Goal: Task Accomplishment & Management: Manage account settings

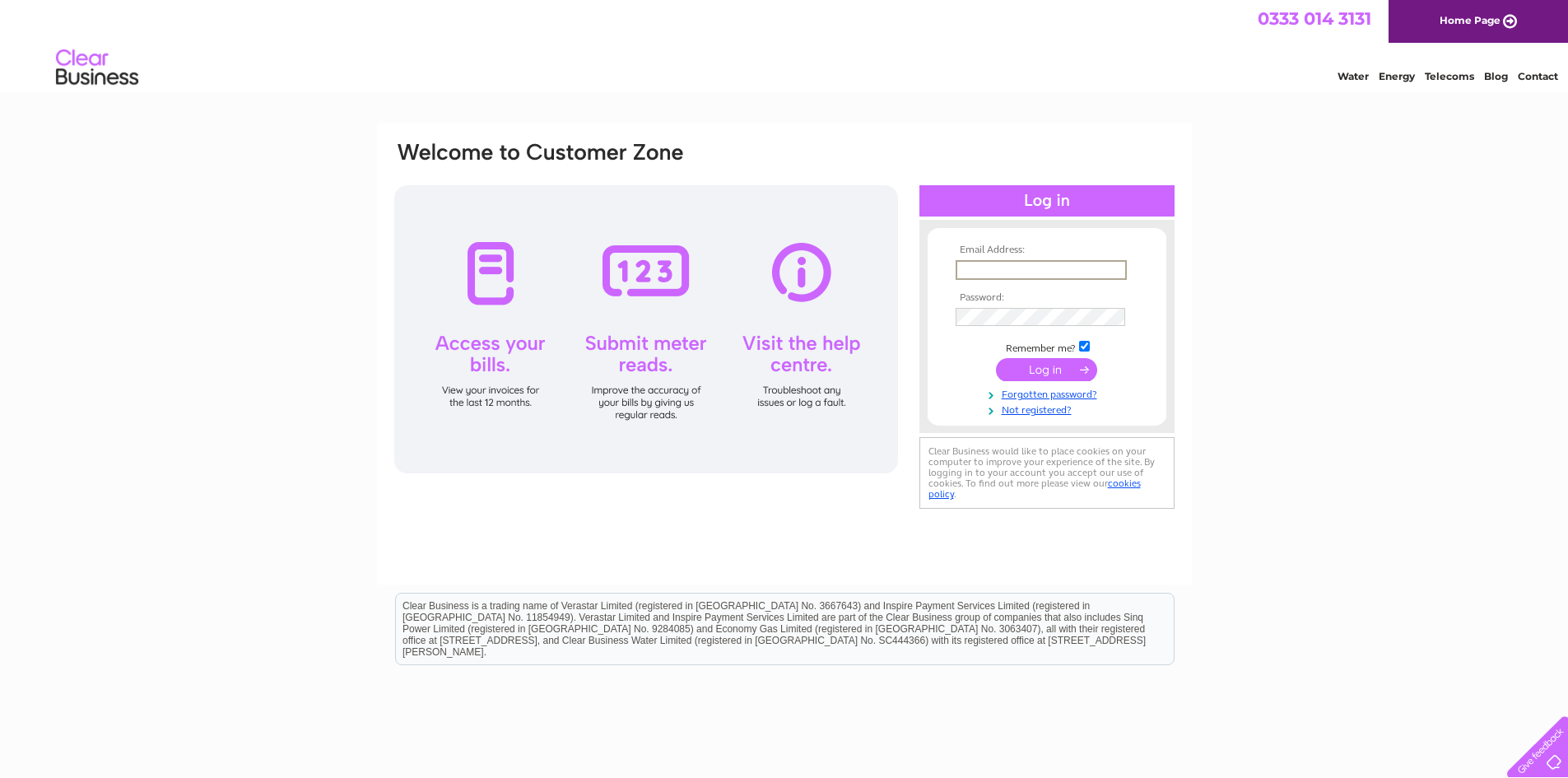
click at [1062, 264] on input "text" at bounding box center [1041, 270] width 171 height 20
type input "mail@goldenharebooks.com"
click at [1065, 362] on input "submit" at bounding box center [1046, 368] width 102 height 23
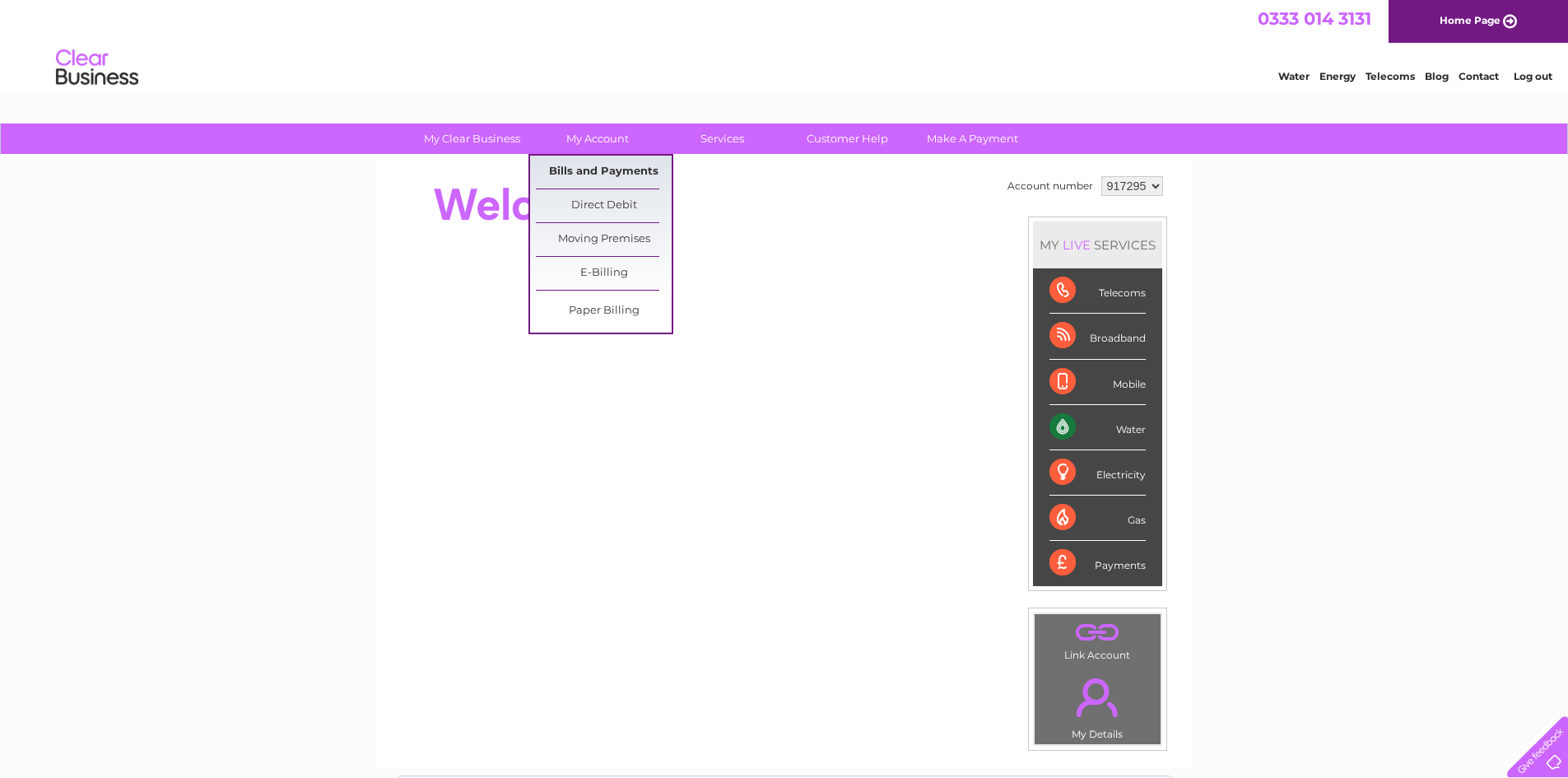
click at [607, 171] on link "Bills and Payments" at bounding box center [604, 172] width 136 height 33
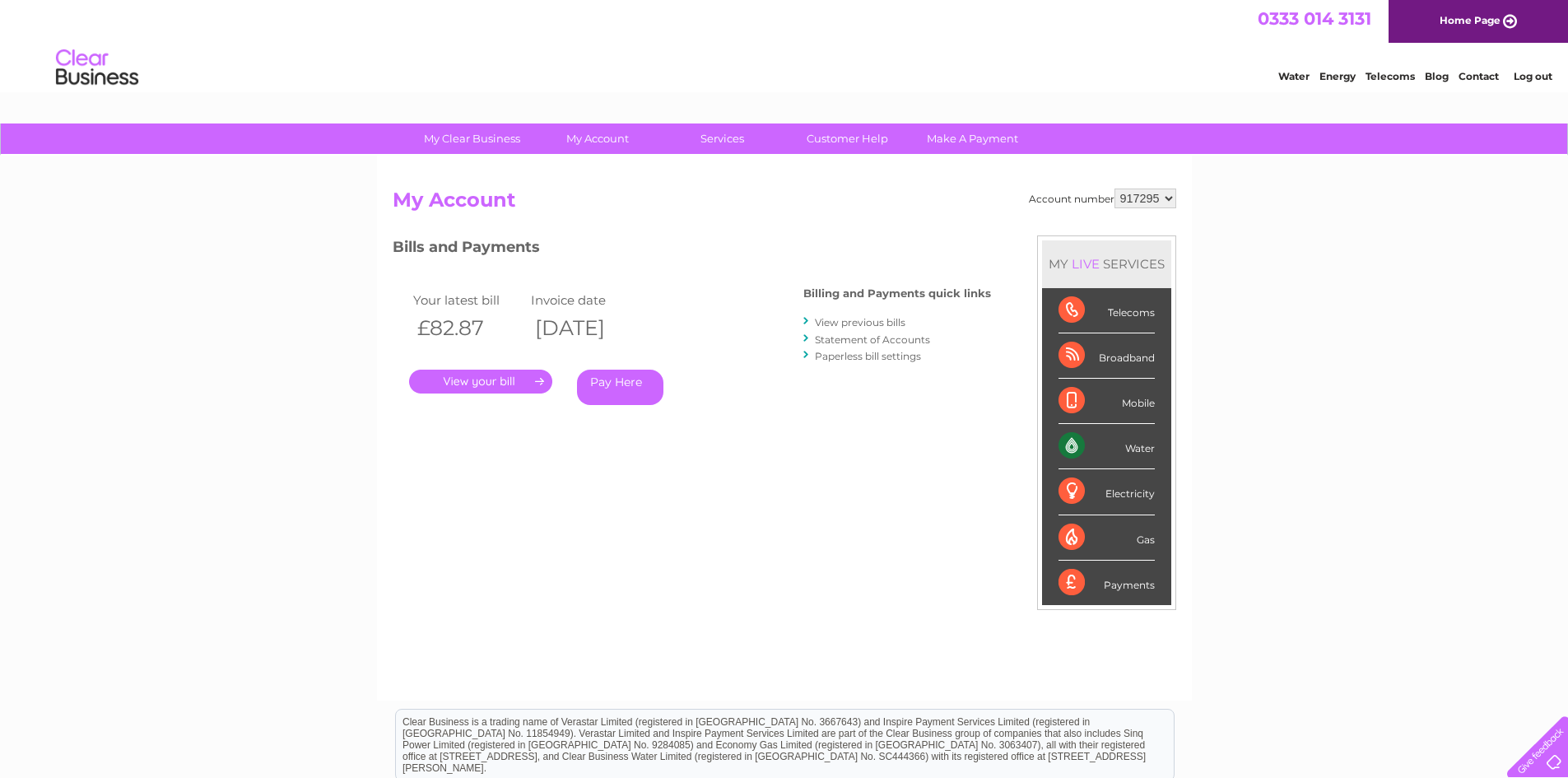
click at [531, 380] on link "." at bounding box center [480, 381] width 143 height 24
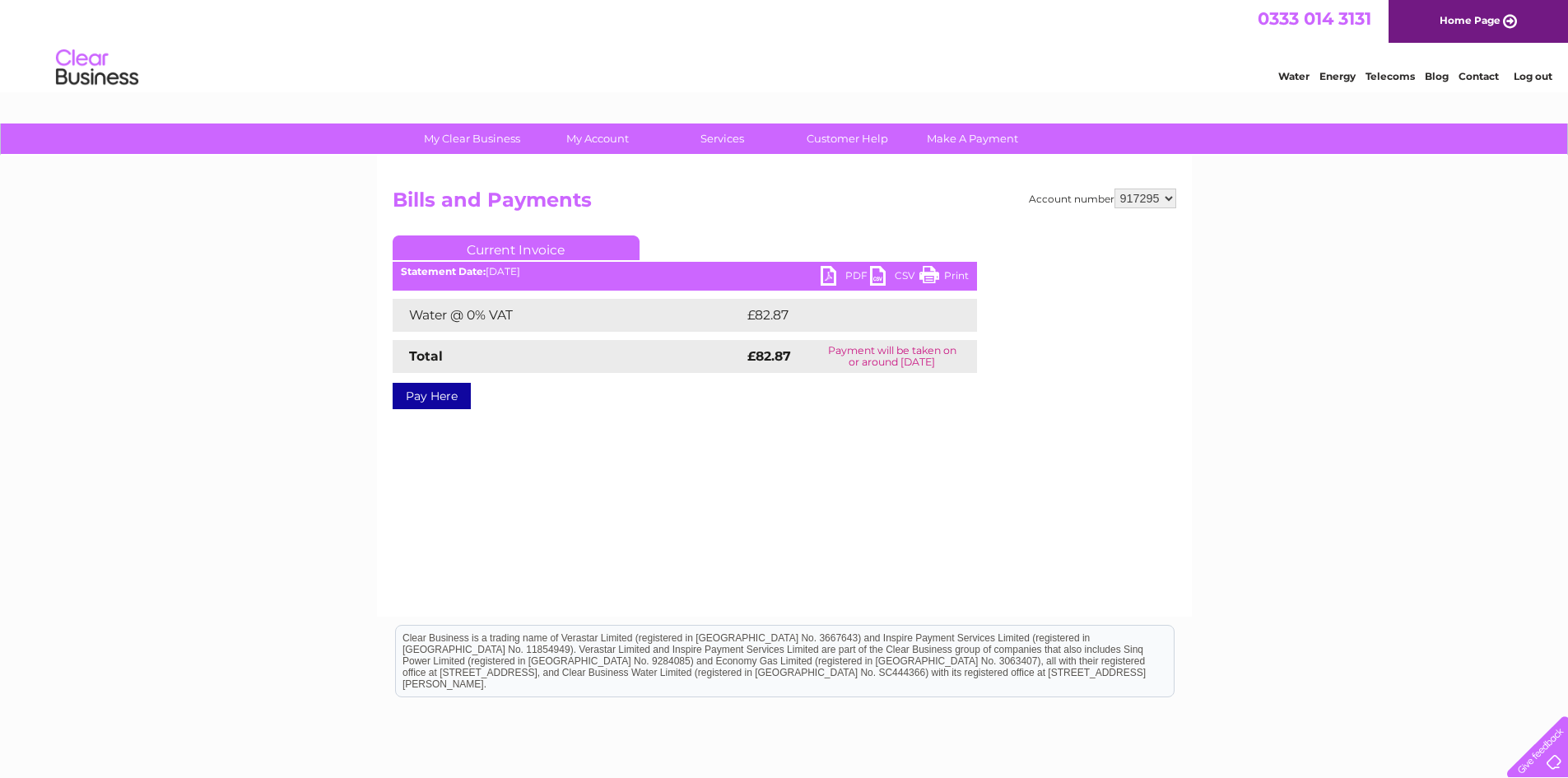
click at [835, 273] on link "PDF" at bounding box center [845, 278] width 49 height 24
